Goal: Find specific fact: Find specific fact

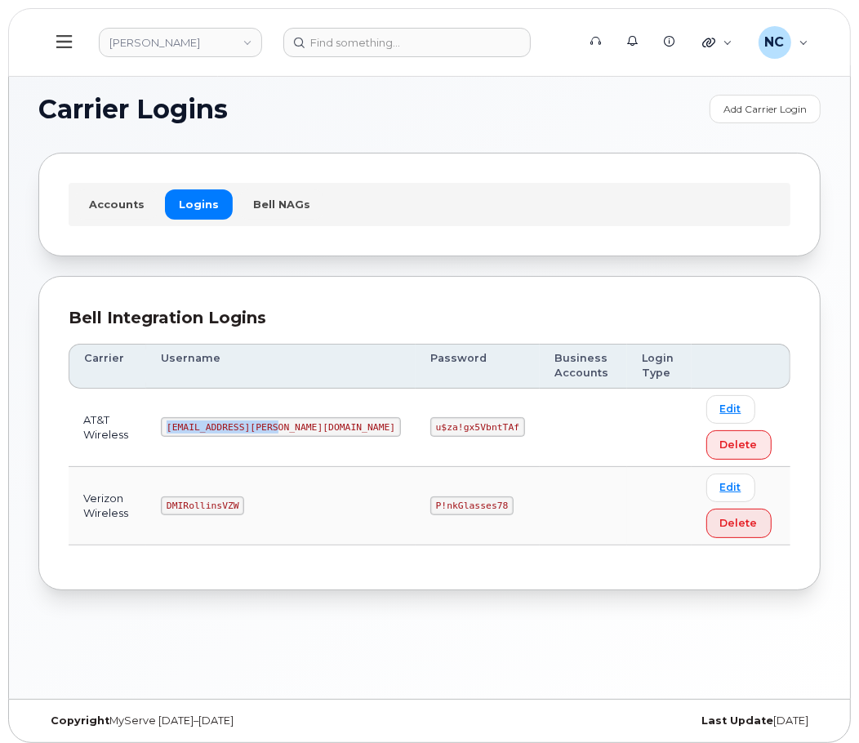
drag, startPoint x: 304, startPoint y: 430, endPoint x: 191, endPoint y: 434, distance: 112.8
click at [191, 434] on td "[EMAIL_ADDRESS][PERSON_NAME][DOMAIN_NAME]" at bounding box center [281, 428] width 270 height 78
copy code "[EMAIL_ADDRESS][PERSON_NAME][DOMAIN_NAME]"
drag, startPoint x: 448, startPoint y: 431, endPoint x: 344, endPoint y: 435, distance: 103.8
click at [344, 435] on tr "AT&T Wireless [EMAIL_ADDRESS][PERSON_NAME][DOMAIN_NAME] u$za!gx5VbntTAf Edit De…" at bounding box center [430, 428] width 722 height 78
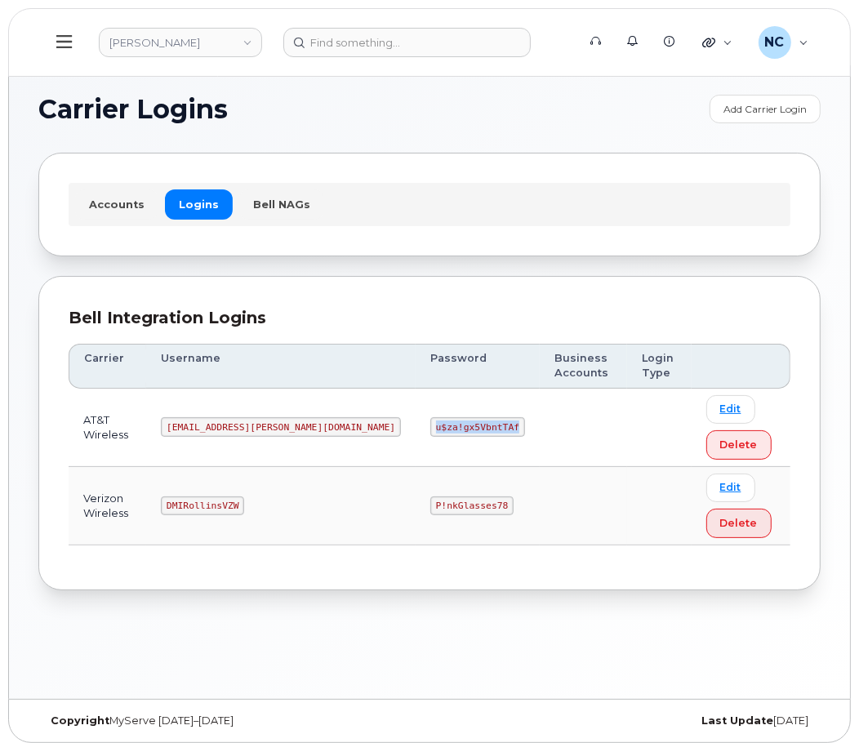
copy code "u$za!gx5VbntTAf"
drag, startPoint x: 282, startPoint y: 433, endPoint x: 198, endPoint y: 430, distance: 83.4
click at [198, 430] on td "[EMAIL_ADDRESS][PERSON_NAME][DOMAIN_NAME]" at bounding box center [281, 428] width 270 height 78
copy code "[EMAIL_ADDRESS][PERSON_NAME][DOMAIN_NAME]"
drag, startPoint x: 472, startPoint y: 315, endPoint x: 468, endPoint y: 337, distance: 22.4
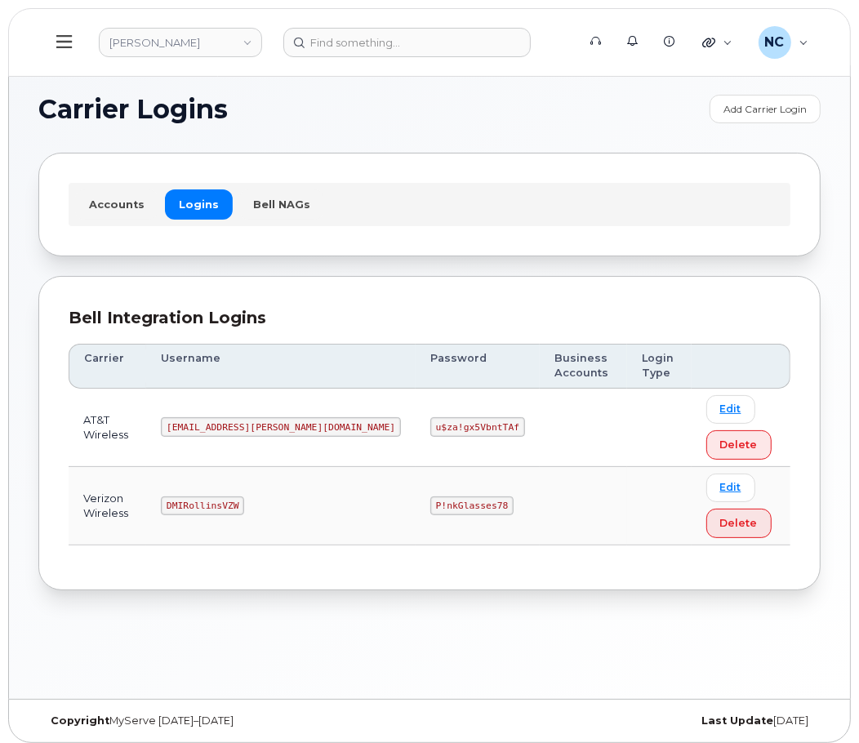
click at [468, 337] on div "Bell Integration Logins Carrier Username Password Business Accounts Login Type …" at bounding box center [429, 433] width 783 height 315
click at [435, 445] on td "u$za!gx5VbntTAf" at bounding box center [478, 428] width 124 height 78
click at [428, 437] on td "u$za!gx5VbntTAf" at bounding box center [478, 428] width 124 height 78
click at [427, 431] on td "u$za!gx5VbntTAf" at bounding box center [478, 428] width 124 height 78
click at [430, 426] on code "u$za!gx5VbntTAf" at bounding box center [477, 427] width 95 height 20
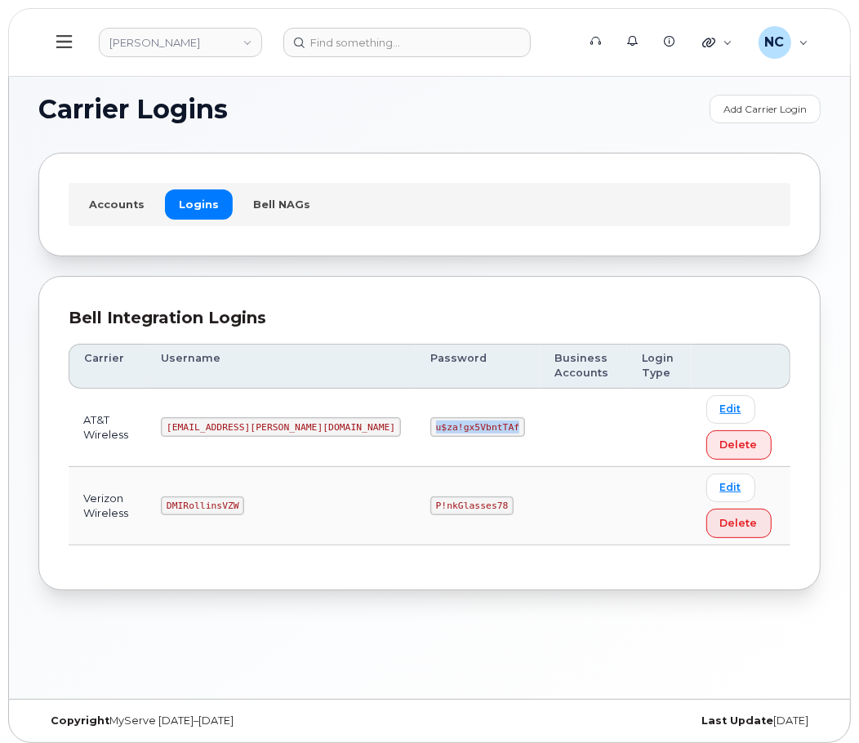
drag, startPoint x: 338, startPoint y: 425, endPoint x: 475, endPoint y: 438, distance: 137.0
click at [475, 438] on tr "AT&T Wireless [EMAIL_ADDRESS][PERSON_NAME][DOMAIN_NAME] u$za!gx5VbntTAf Edit De…" at bounding box center [430, 428] width 722 height 78
copy code "u$za!gx5VbntTAf"
